Goal: Information Seeking & Learning: Learn about a topic

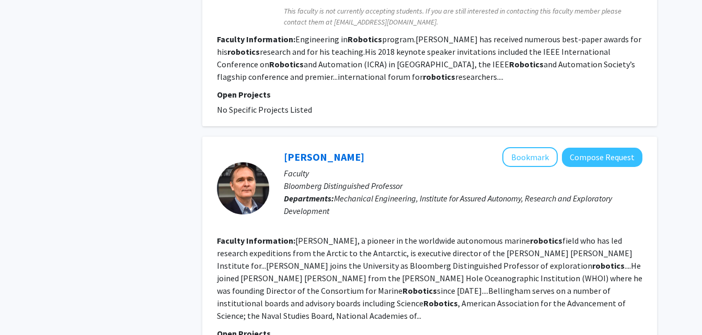
scroll to position [2052, 0]
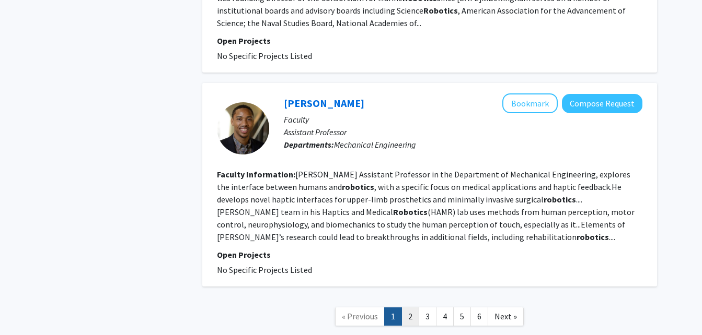
click at [413, 308] on link "2" at bounding box center [410, 317] width 18 height 18
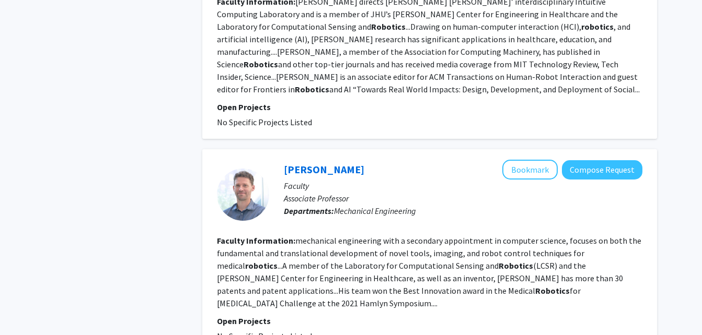
scroll to position [1003, 0]
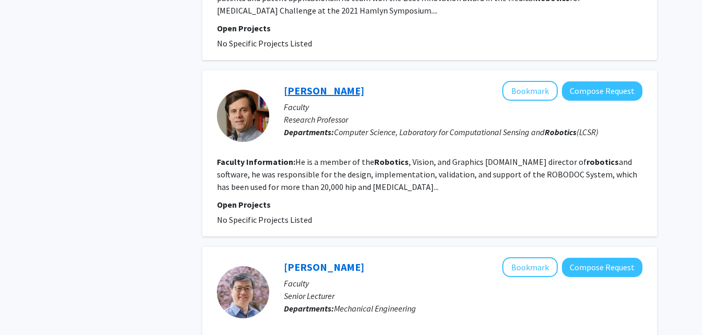
click at [317, 84] on link "[PERSON_NAME]" at bounding box center [324, 90] width 80 height 13
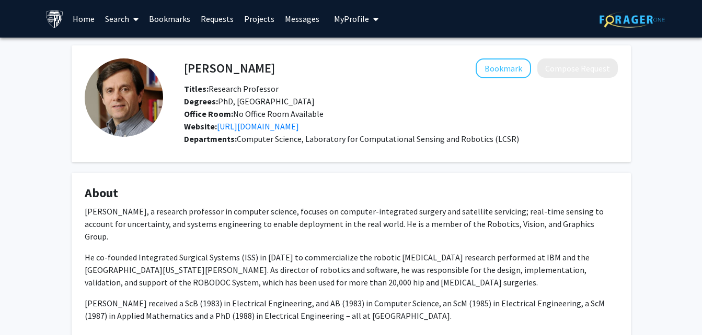
click at [274, 251] on p "He co-founded Integrated Surgical Systems (ISS) in [DATE] to commercialize the …" at bounding box center [351, 270] width 533 height 38
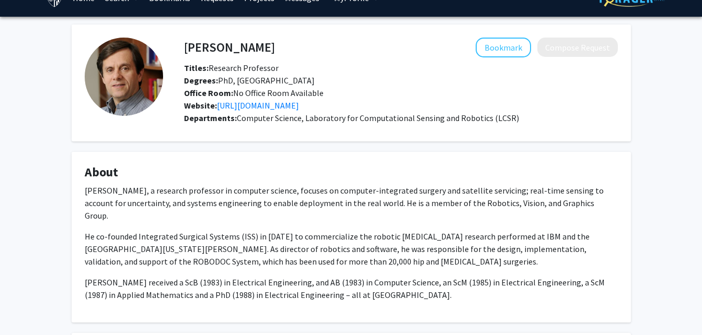
scroll to position [42, 0]
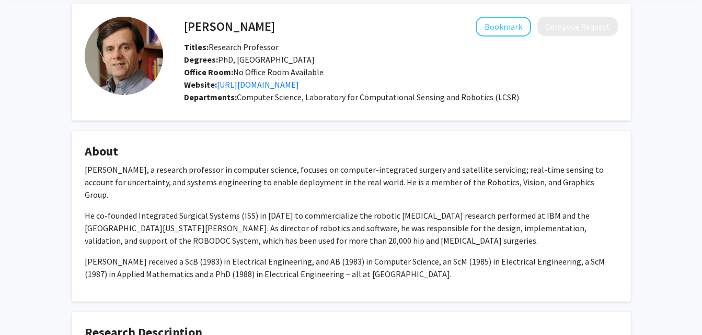
click at [352, 220] on p "He co-founded Integrated Surgical Systems (ISS) in [DATE] to commercialize the …" at bounding box center [351, 229] width 533 height 38
click at [457, 210] on p "He co-founded Integrated Surgical Systems (ISS) in [DATE] to commercialize the …" at bounding box center [351, 229] width 533 height 38
drag, startPoint x: 285, startPoint y: 22, endPoint x: 185, endPoint y: 17, distance: 99.9
click at [185, 17] on div "[PERSON_NAME] Bookmark Compose Request" at bounding box center [400, 27] width 449 height 20
copy h4 "[PERSON_NAME]"
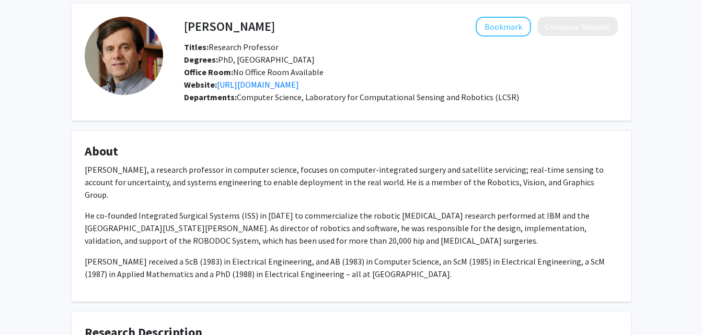
click at [418, 154] on h4 "About" at bounding box center [351, 151] width 533 height 15
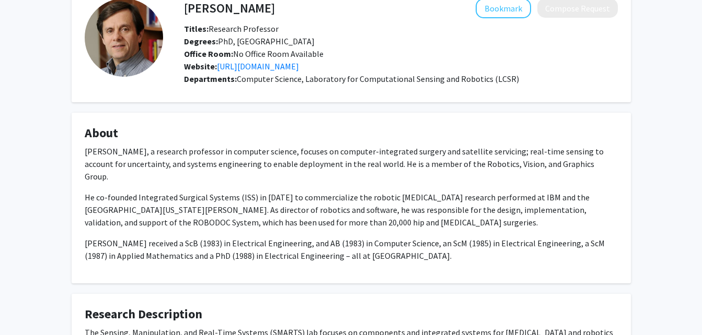
scroll to position [63, 0]
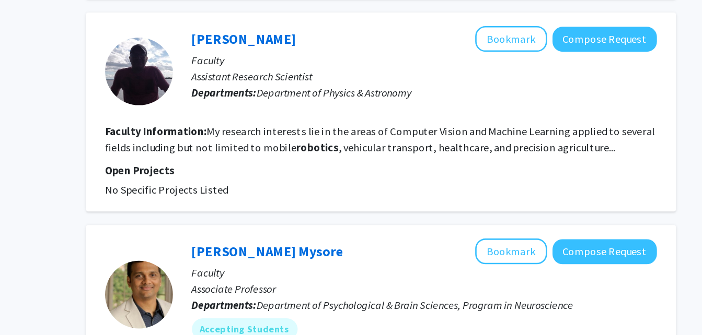
scroll to position [1580, 0]
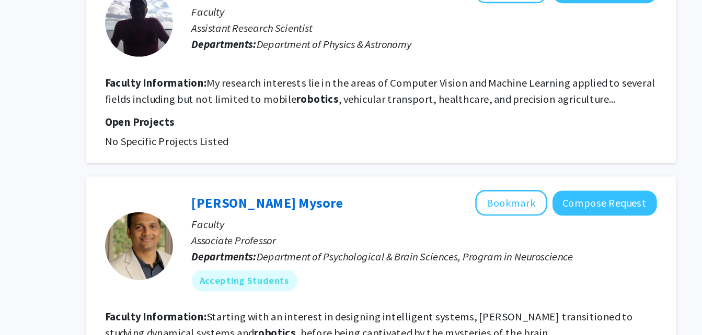
click at [444, 316] on fg-read-more "Starting with an interest in designing intelligent systems, [PERSON_NAME] trans…" at bounding box center [420, 327] width 407 height 23
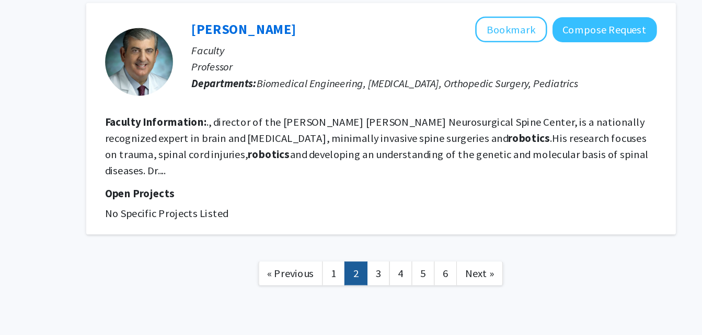
scroll to position [1893, 0]
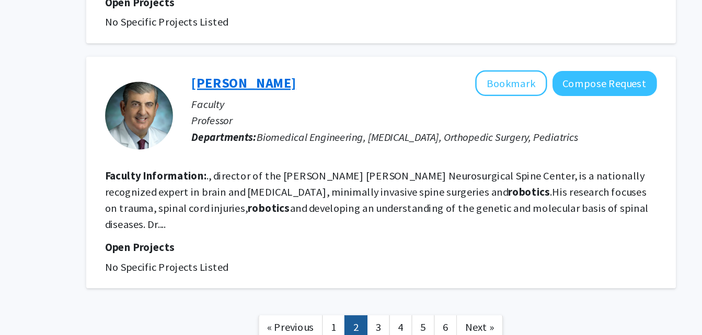
click at [345, 94] on link "[PERSON_NAME]" at bounding box center [324, 100] width 80 height 13
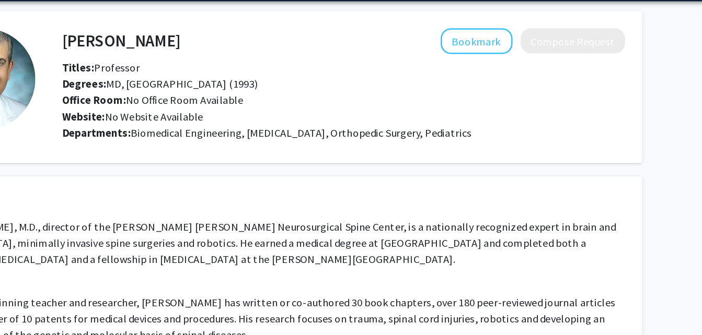
click at [376, 198] on h4 "About" at bounding box center [351, 193] width 533 height 15
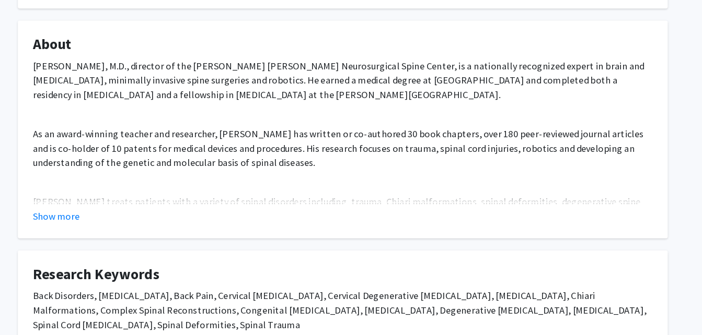
scroll to position [118, 0]
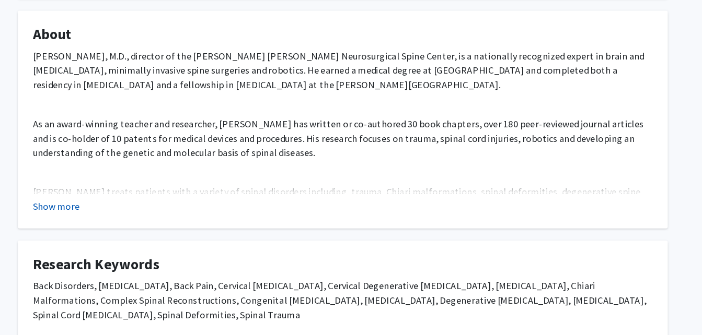
click at [115, 218] on button "Show more" at bounding box center [105, 223] width 40 height 13
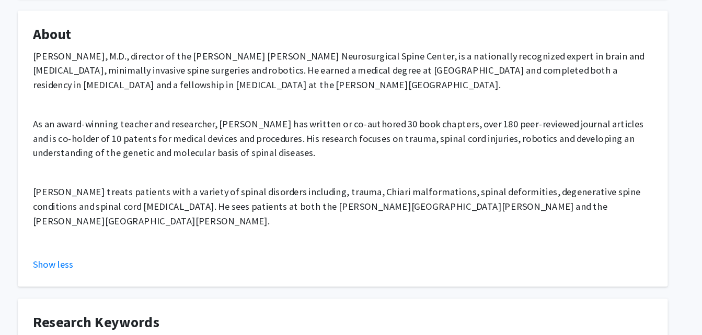
click at [127, 214] on p "[PERSON_NAME] treats patients with a variety of spinal disorders including, tra…" at bounding box center [351, 230] width 533 height 50
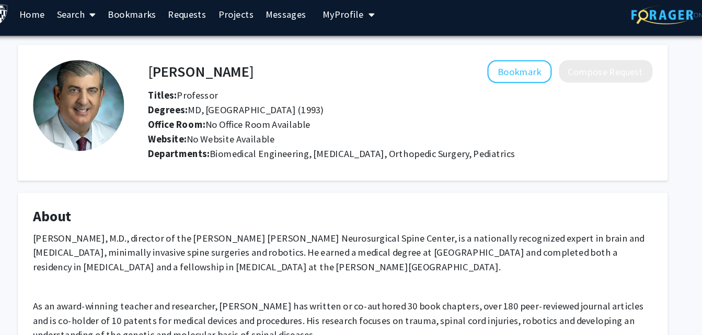
scroll to position [0, 0]
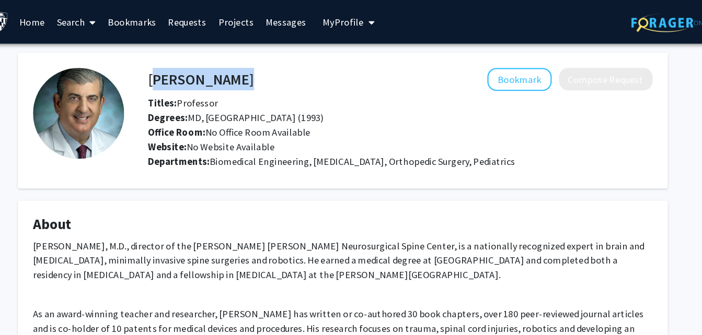
drag, startPoint x: 183, startPoint y: 64, endPoint x: 286, endPoint y: 64, distance: 102.9
click at [286, 64] on div "[PERSON_NAME] Bookmark Compose Request" at bounding box center [400, 69] width 449 height 20
copy h4 "[PERSON_NAME]"
click at [300, 195] on h4 "About" at bounding box center [351, 193] width 533 height 15
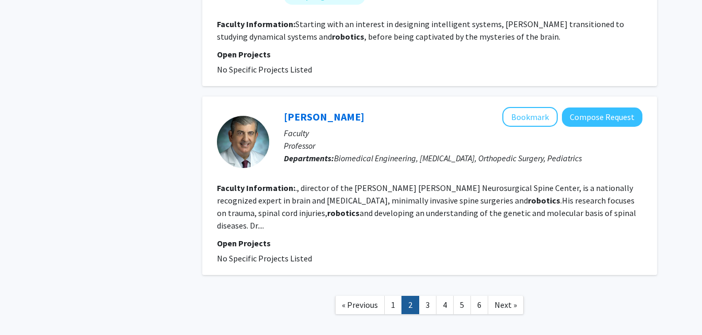
scroll to position [1895, 0]
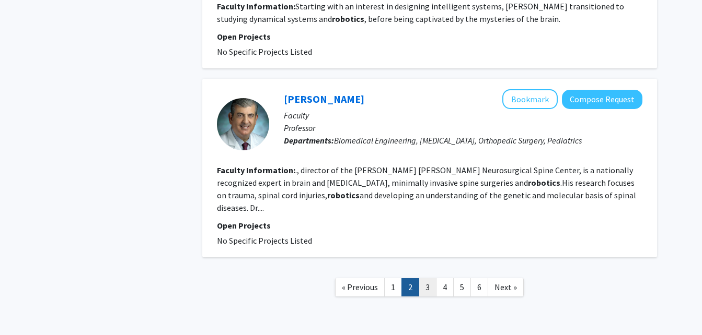
click at [432, 279] on link "3" at bounding box center [428, 288] width 18 height 18
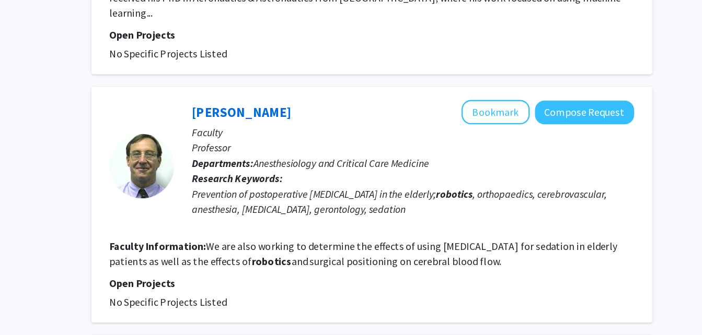
scroll to position [1319, 0]
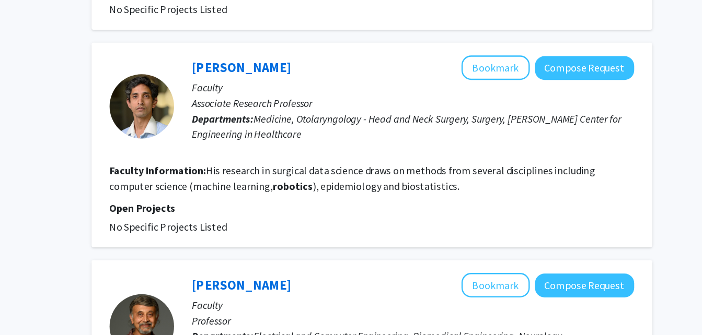
click at [497, 196] on fg-read-more "His research in surgical data science draws on methods from several disciplines…" at bounding box center [414, 207] width 394 height 23
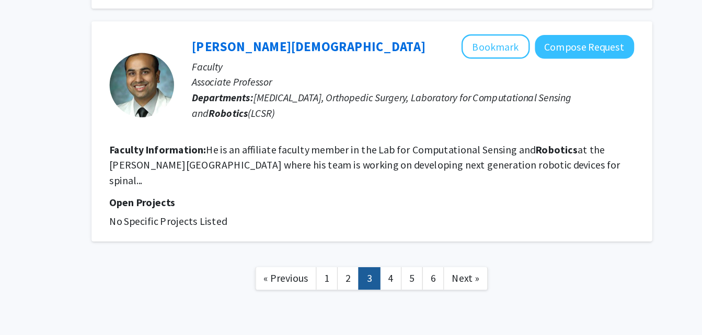
scroll to position [1696, 0]
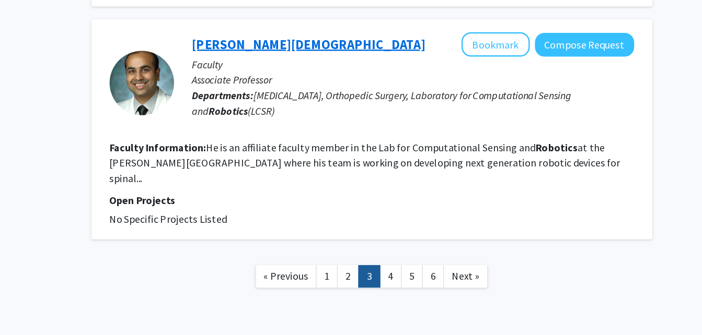
click at [316, 92] on link "[PERSON_NAME][DEMOGRAPHIC_DATA]" at bounding box center [378, 98] width 189 height 13
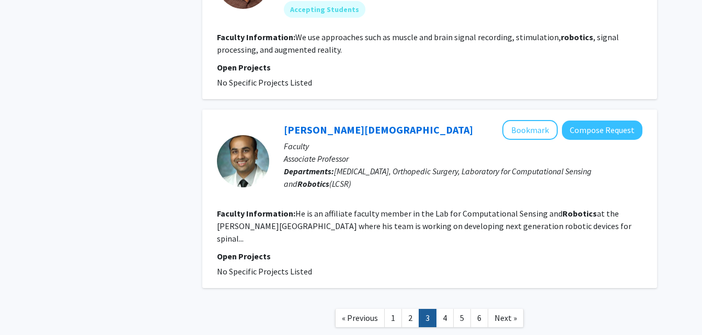
scroll to position [1696, 0]
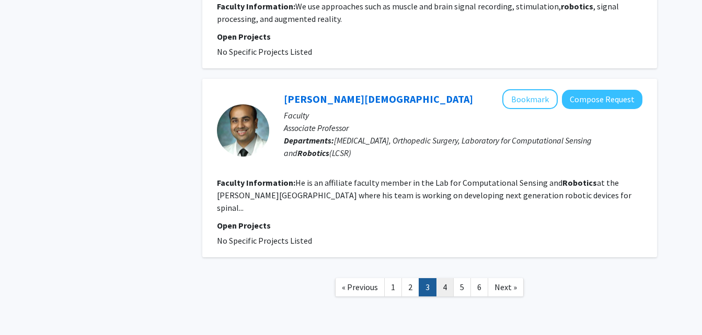
click at [447, 279] on link "4" at bounding box center [445, 288] width 18 height 18
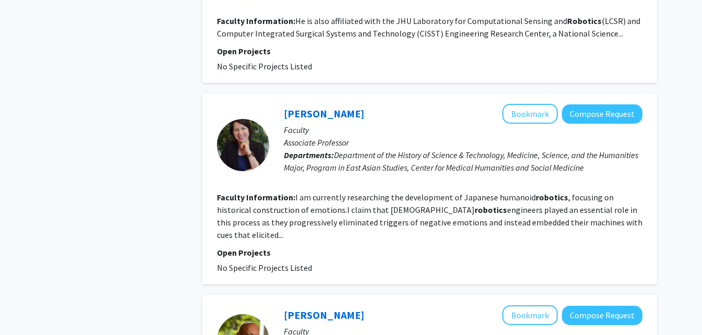
scroll to position [1630, 0]
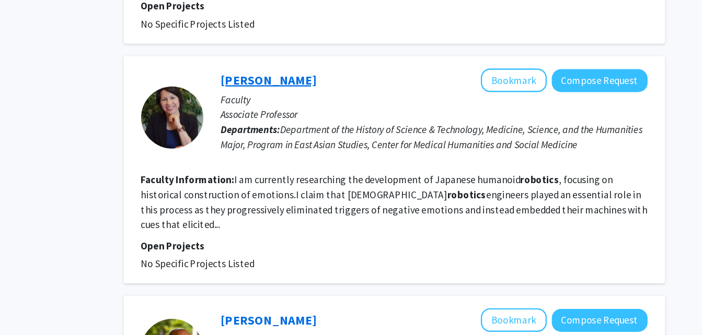
click at [329, 87] on link "[PERSON_NAME]" at bounding box center [324, 93] width 80 height 13
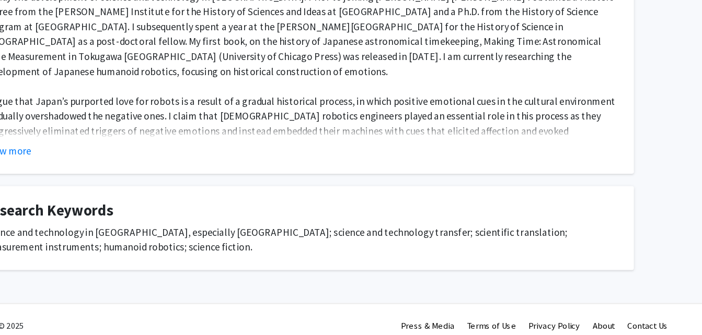
scroll to position [184, 0]
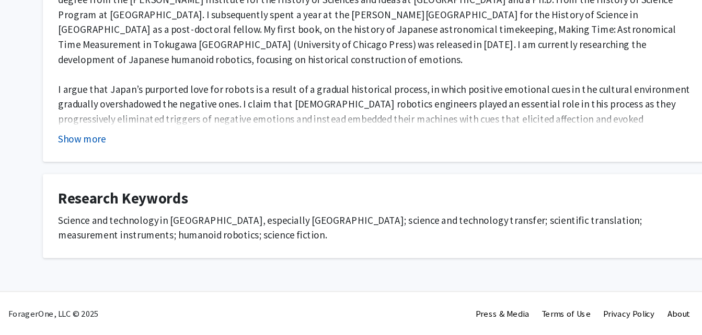
click at [123, 173] on button "Show more" at bounding box center [105, 170] width 40 height 13
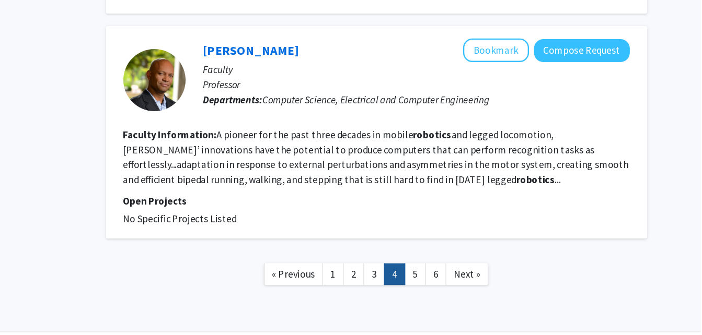
scroll to position [1839, 0]
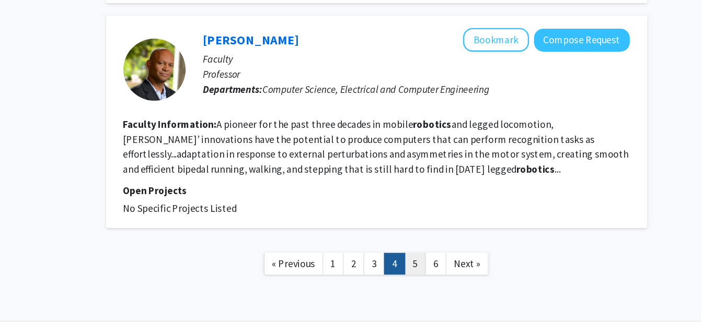
click at [461, 266] on link "5" at bounding box center [462, 275] width 18 height 18
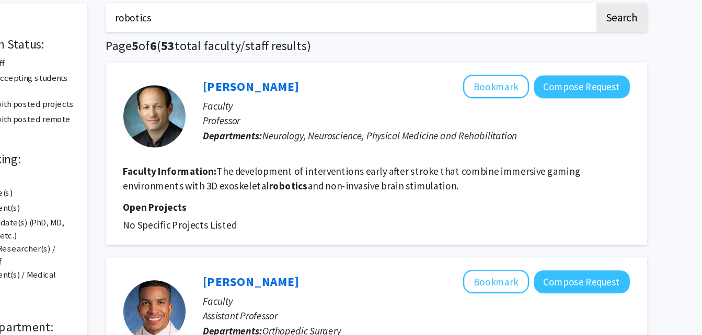
click at [468, 219] on fg-search-faculty "[PERSON_NAME] Bookmark Compose Request Faculty Professor Departments: Neurology…" at bounding box center [429, 182] width 425 height 133
click at [320, 131] on link "[PERSON_NAME]" at bounding box center [324, 125] width 80 height 13
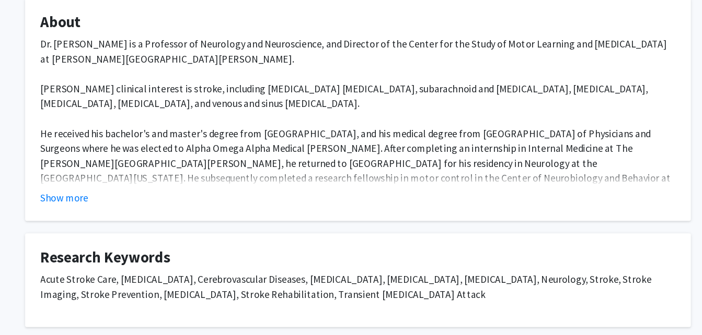
scroll to position [125, 0]
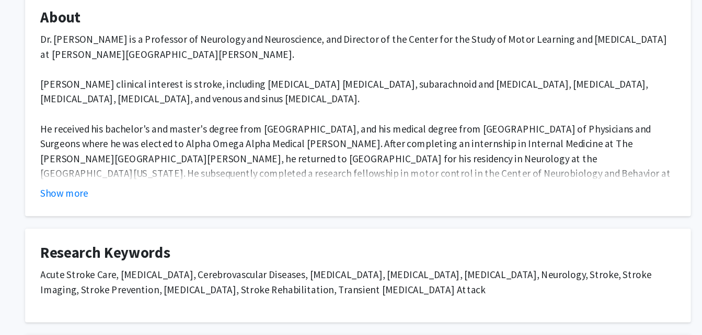
click at [124, 216] on div "Show more" at bounding box center [351, 216] width 533 height 13
click at [108, 225] on fg-card "About Dr. [PERSON_NAME] is a Professor of Neurology and Neuroscience, and Direc…" at bounding box center [351, 142] width 559 height 188
click at [103, 221] on button "Show more" at bounding box center [105, 216] width 40 height 13
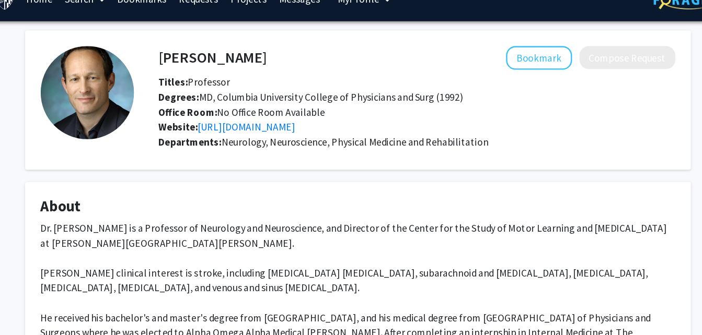
scroll to position [11, 0]
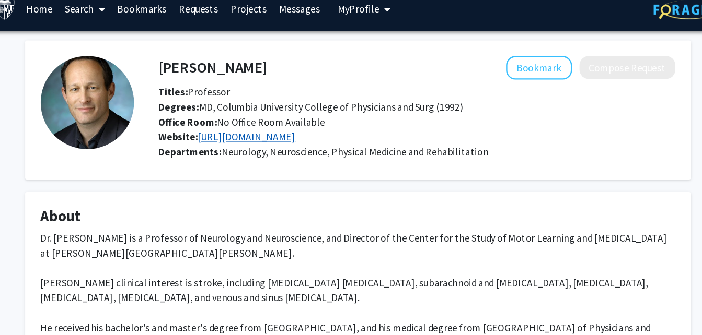
click at [252, 117] on link "[URL][DOMAIN_NAME]" at bounding box center [258, 115] width 82 height 10
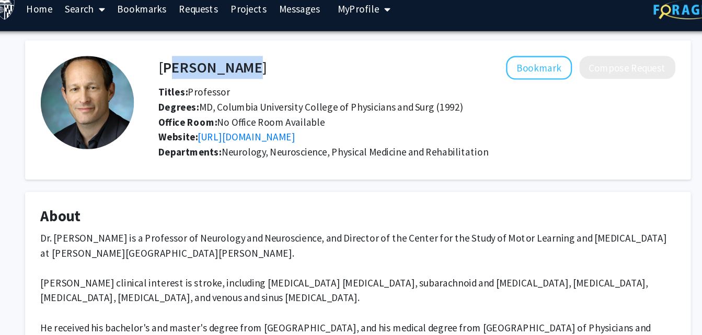
drag, startPoint x: 188, startPoint y: 55, endPoint x: 252, endPoint y: 61, distance: 64.5
click at [252, 61] on h4 "[PERSON_NAME]" at bounding box center [229, 56] width 91 height 19
drag, startPoint x: 252, startPoint y: 61, endPoint x: 334, endPoint y: 51, distance: 82.6
click at [334, 51] on div "Bookmark Compose Request" at bounding box center [446, 57] width 343 height 20
drag, startPoint x: 327, startPoint y: 52, endPoint x: 183, endPoint y: 51, distance: 144.2
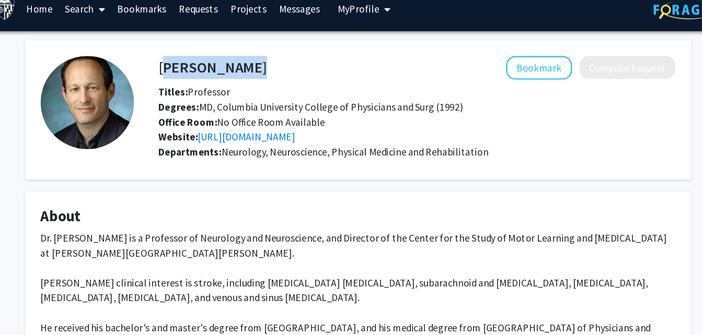
click at [183, 51] on div "[PERSON_NAME] Bookmark Compose Request" at bounding box center [400, 57] width 449 height 20
click at [187, 49] on div "[PERSON_NAME] Bookmark Compose Request" at bounding box center [400, 57] width 449 height 20
copy h4 "[PERSON_NAME]"
click at [216, 58] on h4 "[PERSON_NAME]" at bounding box center [229, 56] width 91 height 19
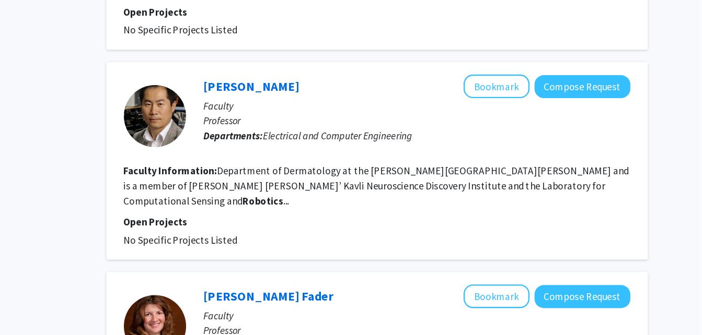
scroll to position [1689, 0]
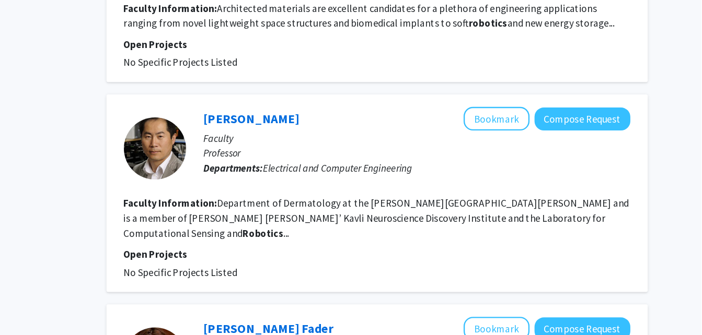
click at [370, 148] on fg-search-faculty "[PERSON_NAME] Bookmark Compose Request Faculty Professor Departments: Electrica…" at bounding box center [429, 162] width 425 height 145
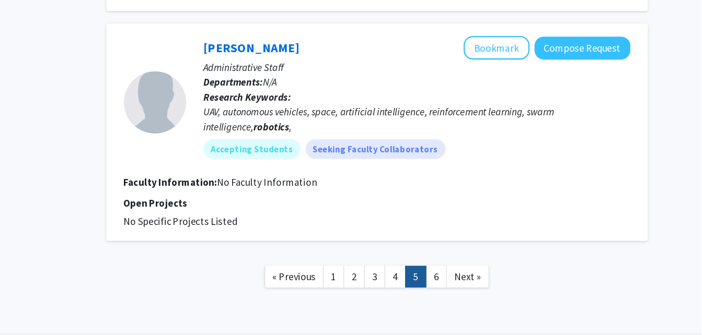
scroll to position [2047, 0]
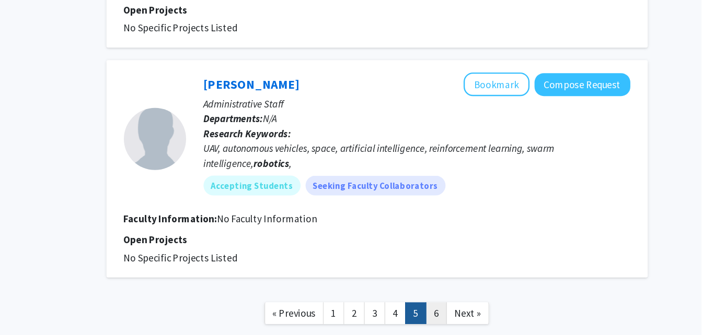
click at [477, 266] on link "6" at bounding box center [479, 275] width 18 height 18
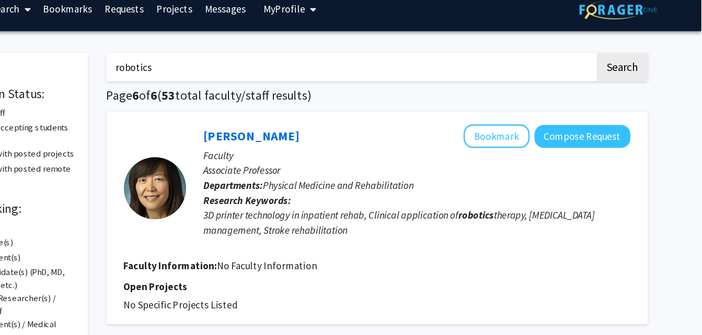
click at [480, 211] on div "3D printer technology in inpatient rehab, Clinical application of robotics ther…" at bounding box center [463, 198] width 358 height 25
click at [315, 123] on link "[PERSON_NAME]" at bounding box center [324, 125] width 80 height 13
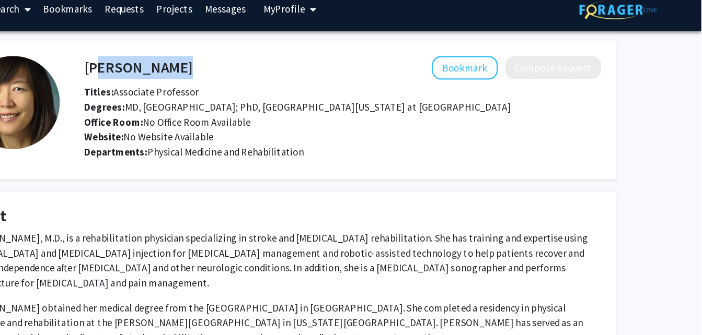
drag, startPoint x: 244, startPoint y: 68, endPoint x: 188, endPoint y: 68, distance: 56.4
click at [188, 68] on div "[PERSON_NAME] Bookmark Compose Request" at bounding box center [400, 69] width 449 height 20
copy h4 "[PERSON_NAME]"
click at [450, 126] on div "Website: No Website Available" at bounding box center [400, 126] width 449 height 13
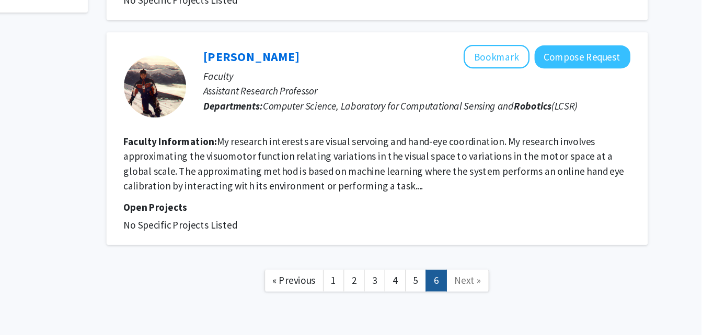
scroll to position [417, 0]
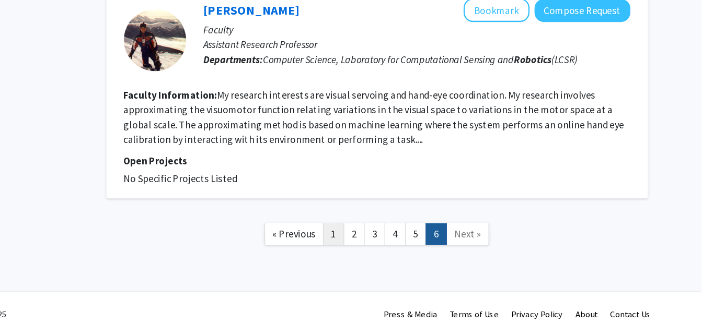
click at [389, 257] on link "1" at bounding box center [393, 250] width 18 height 18
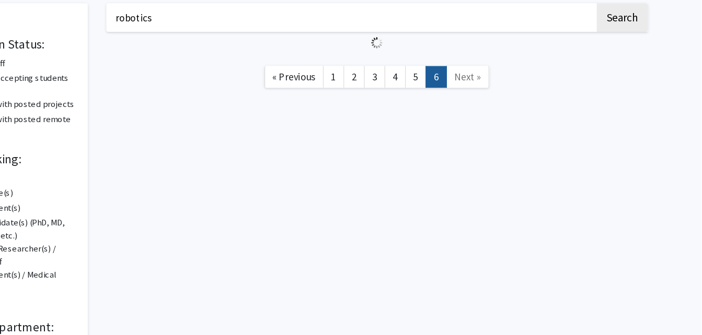
click at [378, 263] on div "robotics Search « Previous 1 2 3 4 5 6 Next »" at bounding box center [429, 243] width 470 height 397
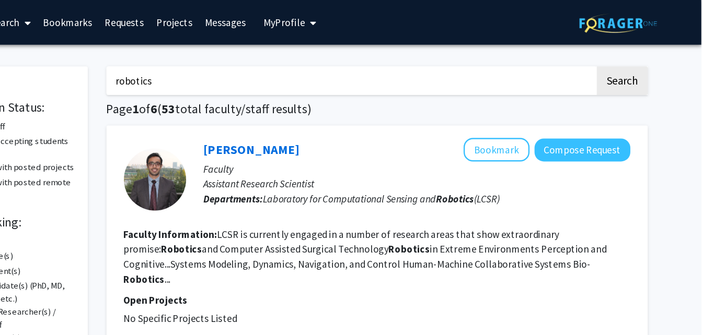
click at [293, 71] on input "robotics" at bounding box center [407, 68] width 410 height 24
type input "r"
type input "path planning"
click at [614, 56] on button "Search" at bounding box center [635, 68] width 43 height 24
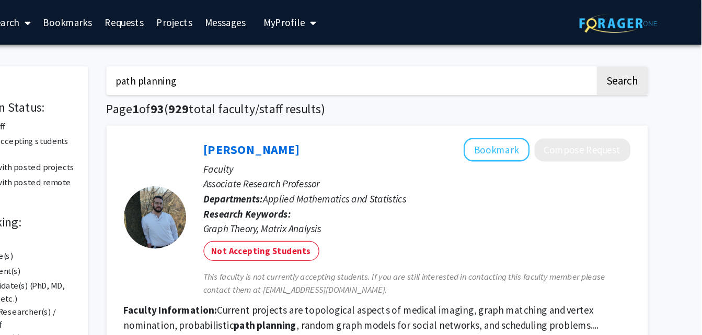
scroll to position [193, 0]
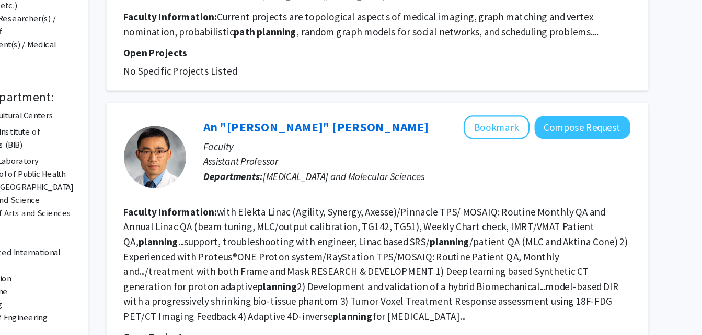
click at [372, 244] on fg-read-more "with Elekta Linac (Agility, Synergy, Axesse)/Pinnacle TPS/ MOSAIQ: Routine Mont…" at bounding box center [428, 275] width 423 height 98
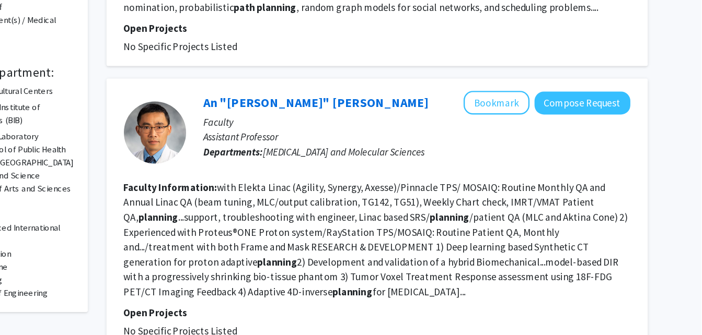
scroll to position [235, 0]
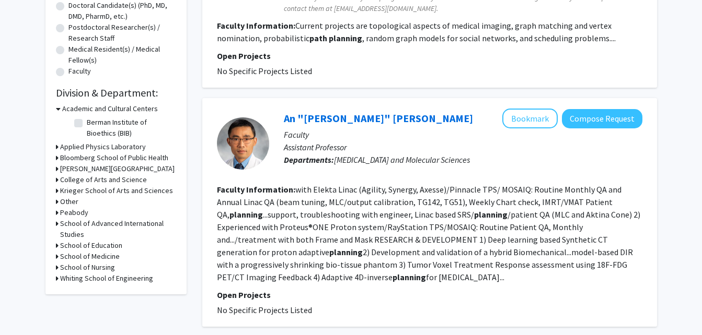
click at [57, 283] on icon at bounding box center [57, 278] width 3 height 11
click at [83, 293] on fg-checkbox "(Select All) (Select All)" at bounding box center [123, 293] width 99 height 13
click at [87, 294] on label "(Select All)" at bounding box center [103, 292] width 33 height 11
click at [87, 294] on input "(Select All)" at bounding box center [90, 290] width 7 height 7
checkbox input "true"
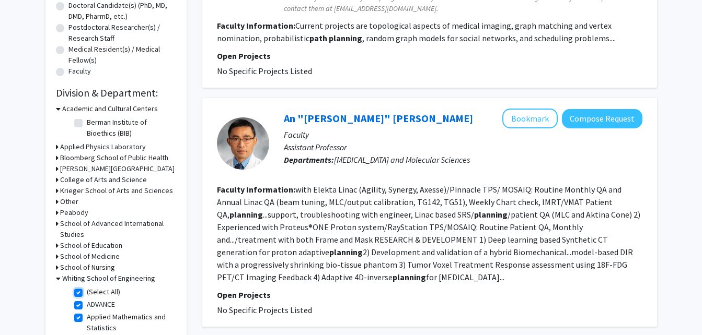
checkbox input "true"
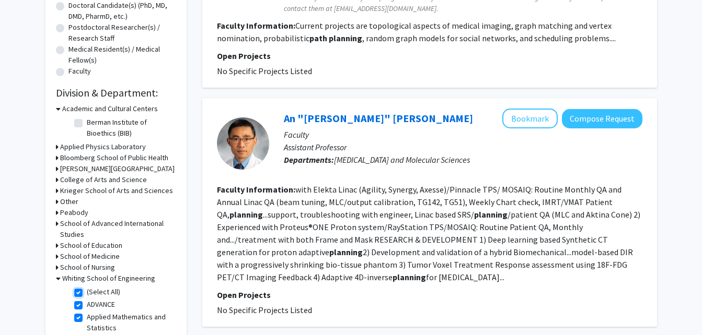
checkbox input "true"
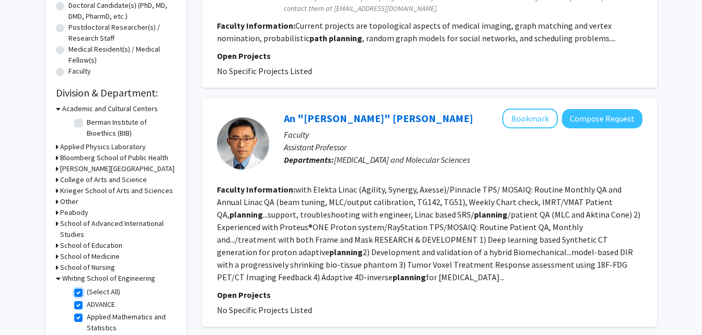
checkbox input "true"
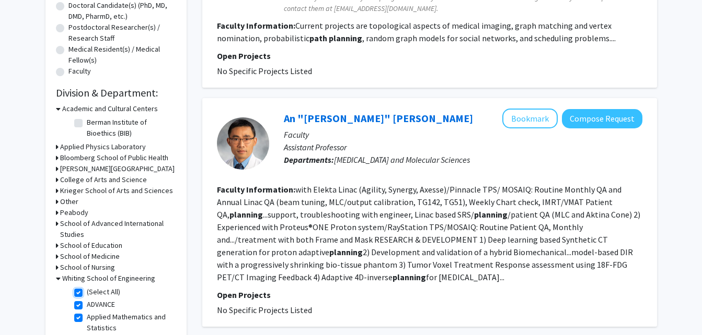
checkbox input "true"
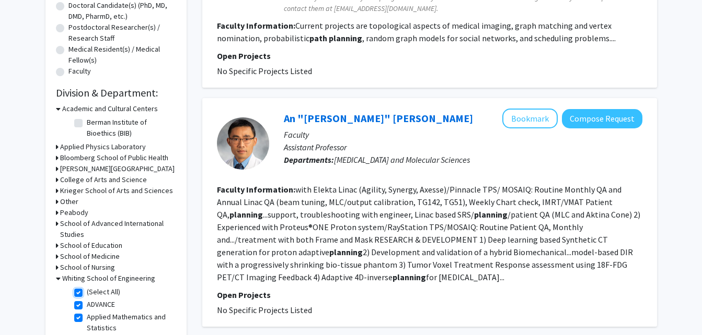
checkbox input "true"
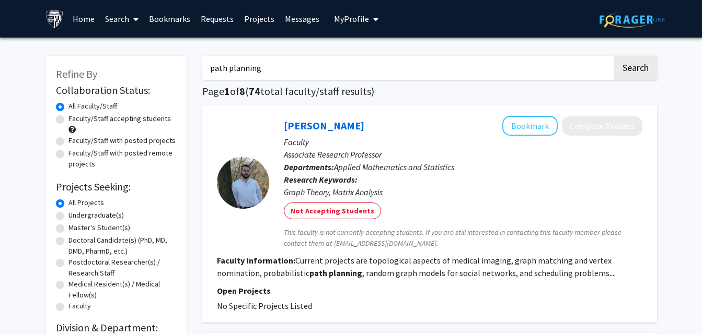
click at [215, 119] on div "[PERSON_NAME] Bookmark Compose Request Faculty Associate Research Professor Dep…" at bounding box center [429, 214] width 455 height 217
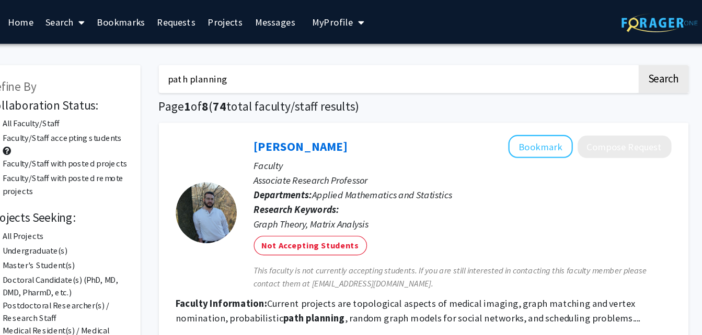
click at [347, 56] on input "path planning" at bounding box center [407, 68] width 410 height 24
type input "path"
click at [614, 56] on button "Search" at bounding box center [635, 68] width 43 height 24
checkbox input "false"
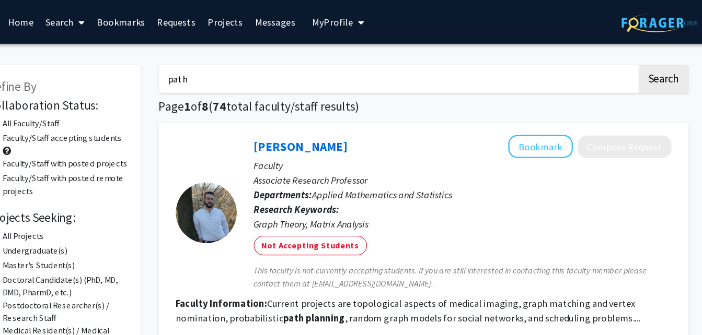
checkbox input "false"
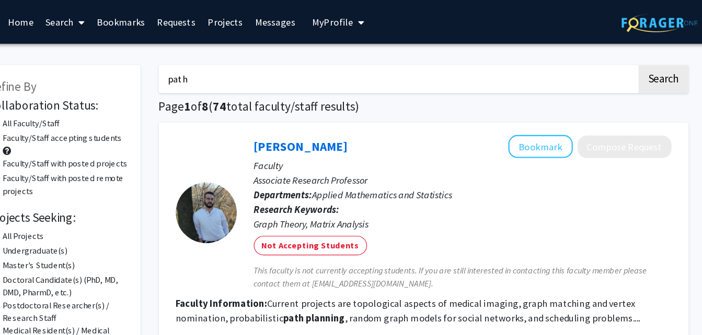
checkbox input "false"
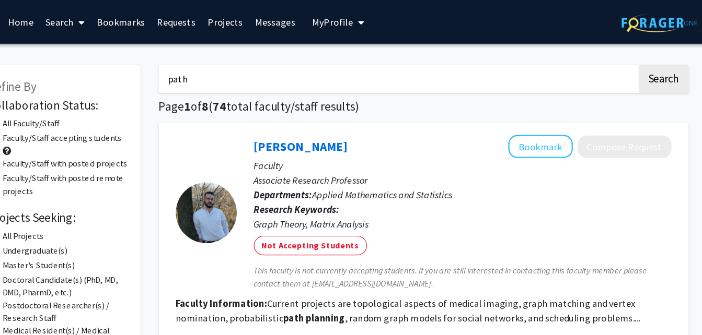
checkbox input "false"
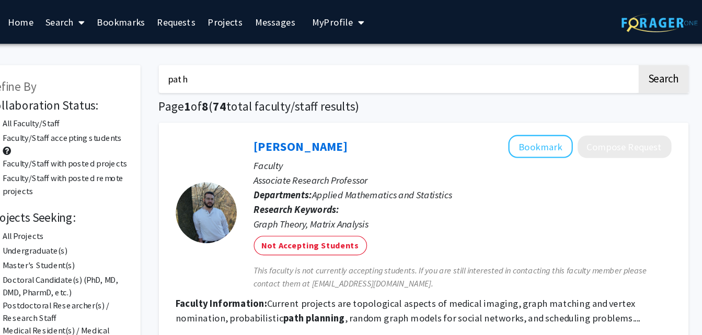
checkbox input "false"
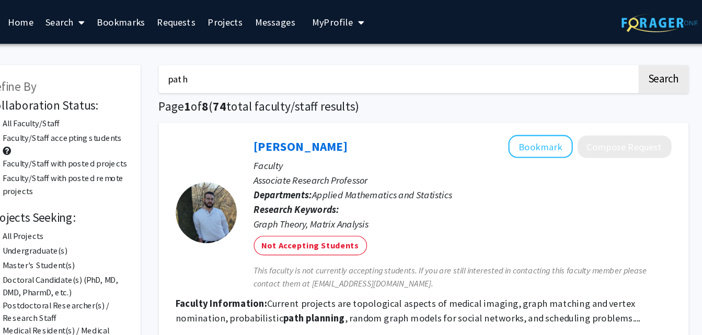
checkbox input "false"
click at [415, 114] on div "[PERSON_NAME] Bookmark Compose Request Faculty Associate Research Professor Dep…" at bounding box center [429, 214] width 455 height 217
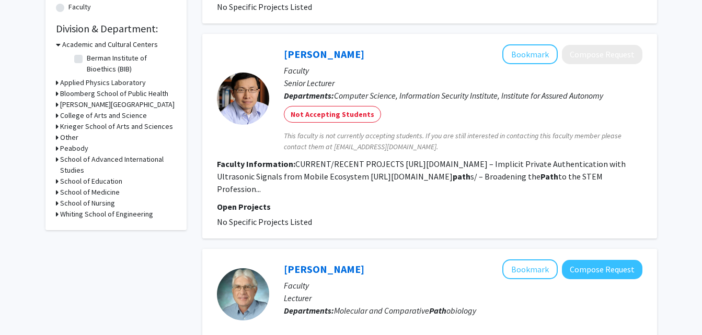
scroll to position [335, 0]
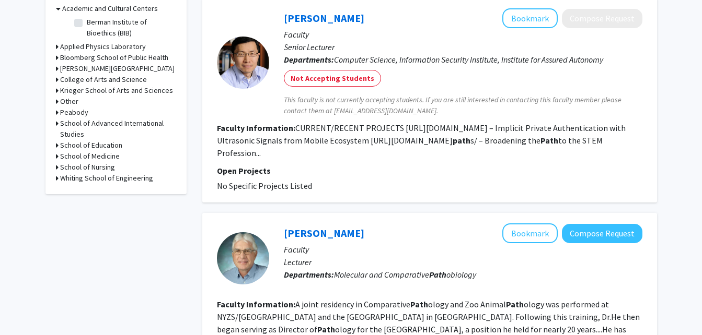
click at [95, 177] on h3 "Whiting School of Engineering" at bounding box center [106, 178] width 93 height 11
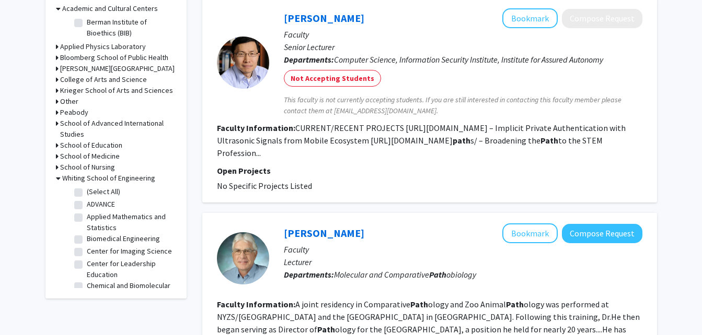
click at [87, 193] on label "(Select All)" at bounding box center [103, 192] width 33 height 11
click at [87, 193] on input "(Select All)" at bounding box center [90, 190] width 7 height 7
checkbox input "true"
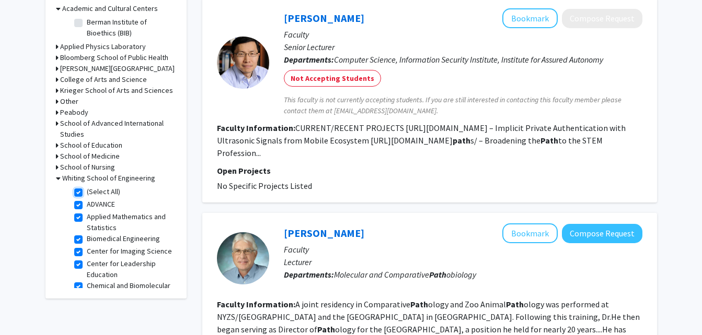
checkbox input "true"
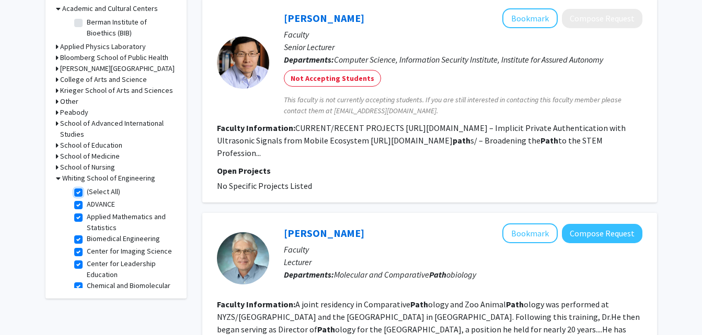
checkbox input "true"
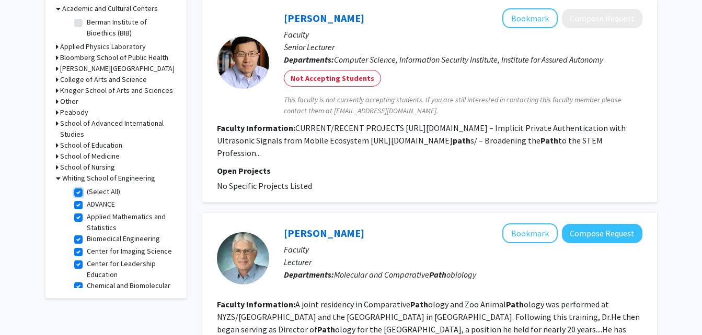
checkbox input "true"
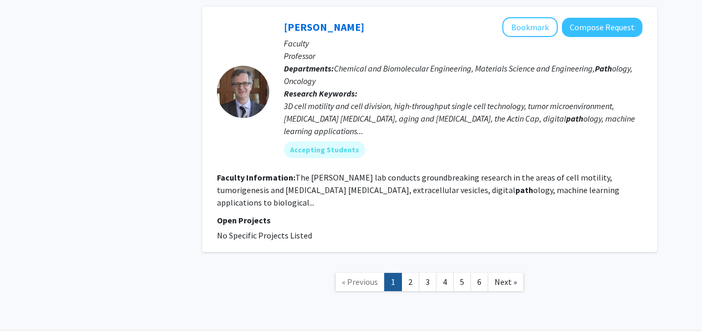
scroll to position [2461, 0]
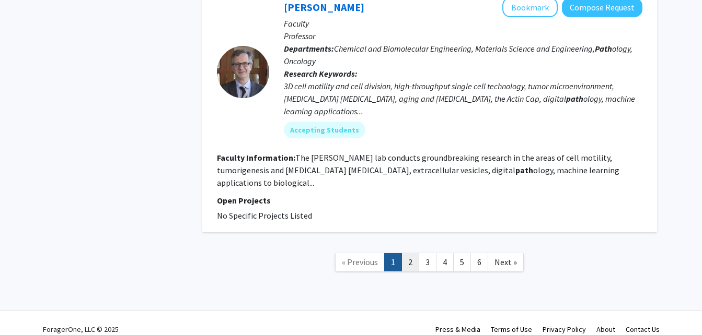
click at [414, 253] on link "2" at bounding box center [410, 262] width 18 height 18
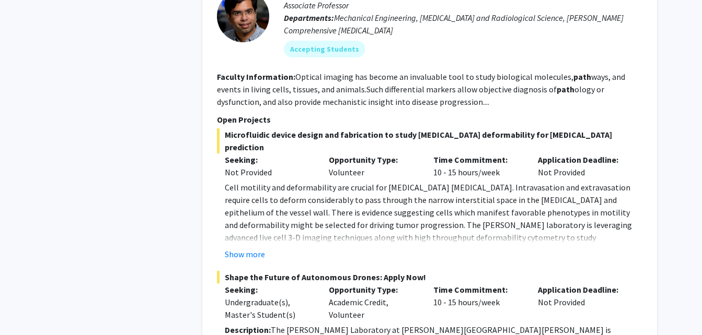
scroll to position [586, 0]
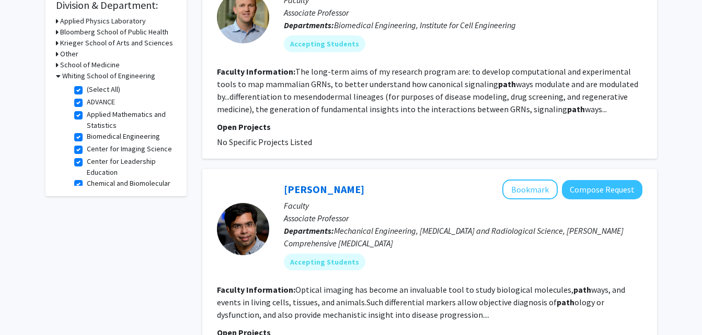
scroll to position [321, 0]
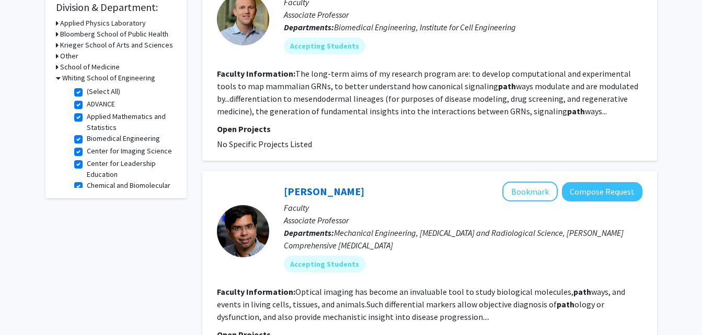
click at [87, 143] on label "Biomedical Engineering" at bounding box center [123, 138] width 73 height 11
click at [87, 140] on input "Biomedical Engineering" at bounding box center [90, 136] width 7 height 7
checkbox input "false"
checkbox input "true"
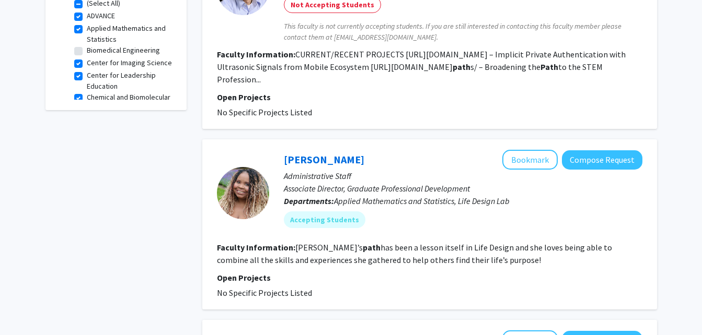
scroll to position [400, 0]
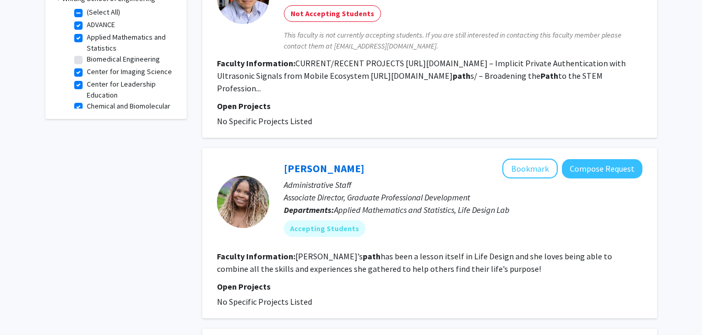
click at [87, 94] on label "Center for Leadership Education" at bounding box center [130, 90] width 87 height 22
click at [87, 86] on input "Center for Leadership Education" at bounding box center [90, 82] width 7 height 7
checkbox input "false"
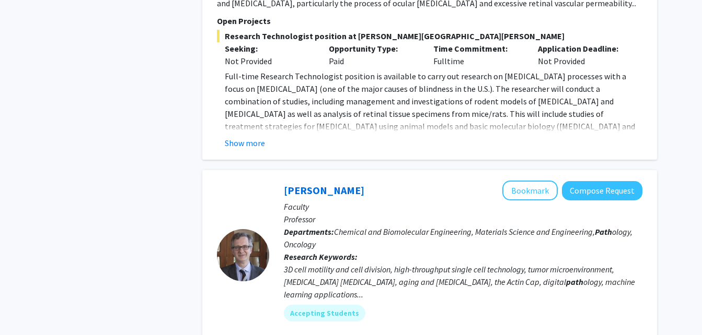
scroll to position [2461, 0]
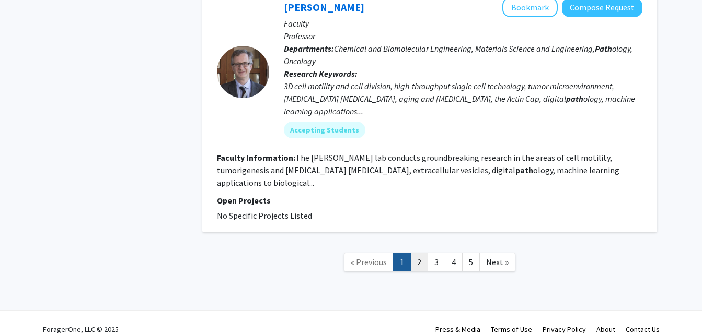
click at [421, 253] on link "2" at bounding box center [419, 262] width 18 height 18
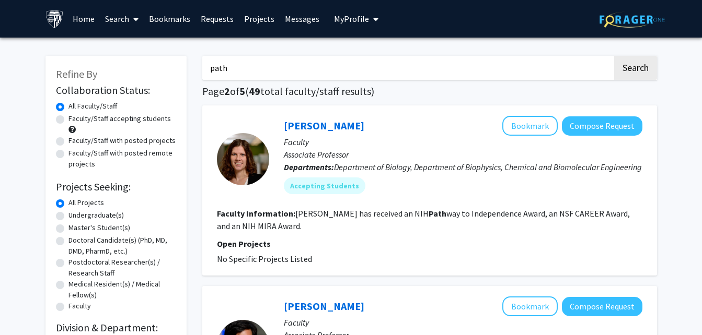
click at [211, 67] on input "path" at bounding box center [407, 68] width 410 height 24
type input "path"
click at [614, 56] on button "Search" at bounding box center [635, 68] width 43 height 24
checkbox input "false"
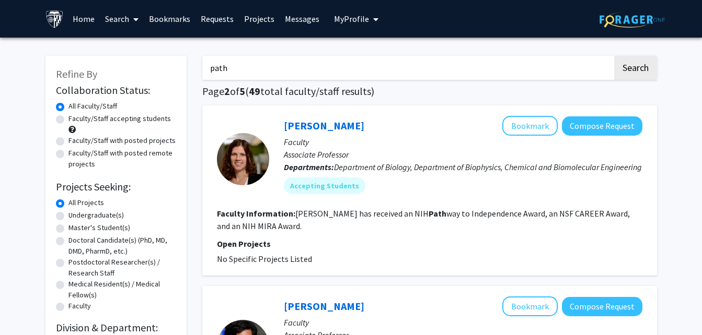
checkbox input "false"
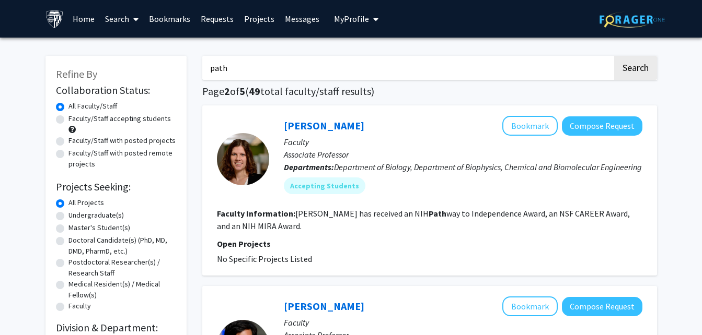
checkbox input "false"
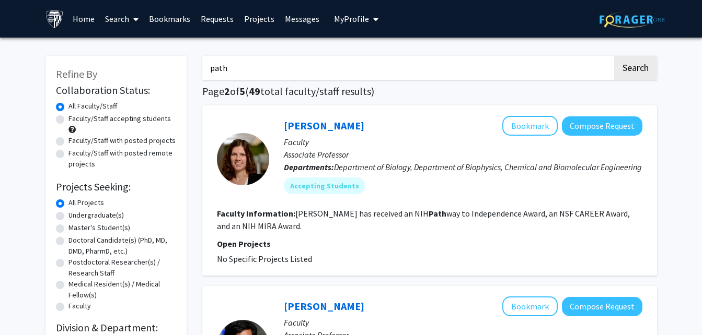
checkbox input "false"
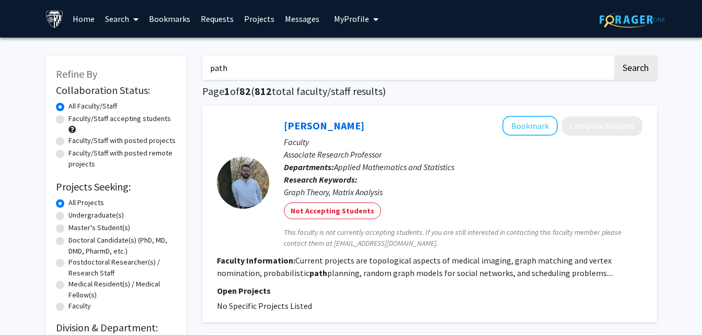
click at [503, 66] on input "path" at bounding box center [407, 68] width 410 height 24
type input "path"
click at [614, 56] on button "Search" at bounding box center [635, 68] width 43 height 24
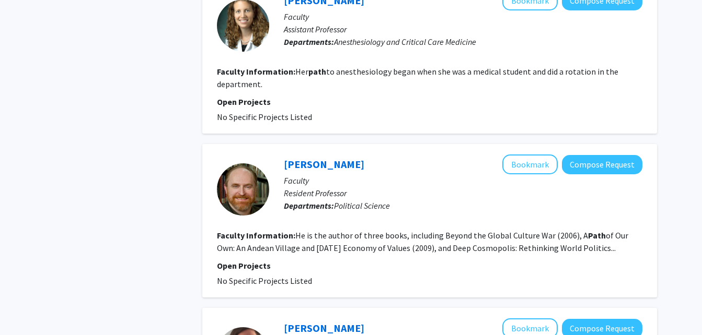
scroll to position [1752, 0]
